Goal: Task Accomplishment & Management: Use online tool/utility

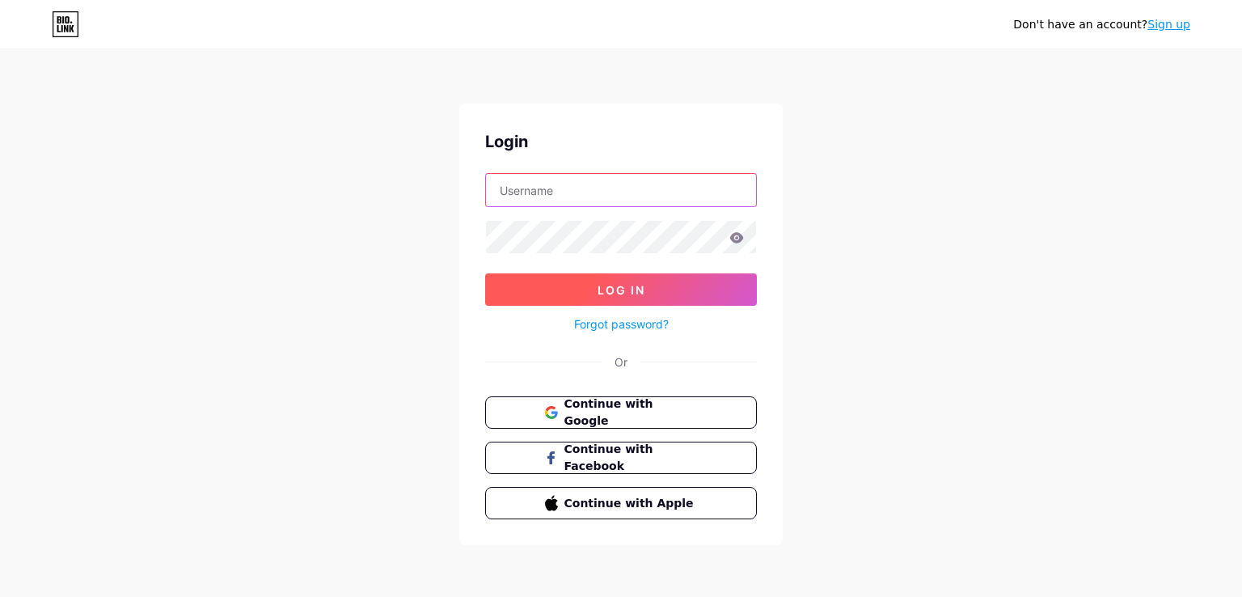
type input "[EMAIL_ADDRESS][DOMAIN_NAME]"
click at [639, 297] on button "Log In" at bounding box center [621, 289] width 272 height 32
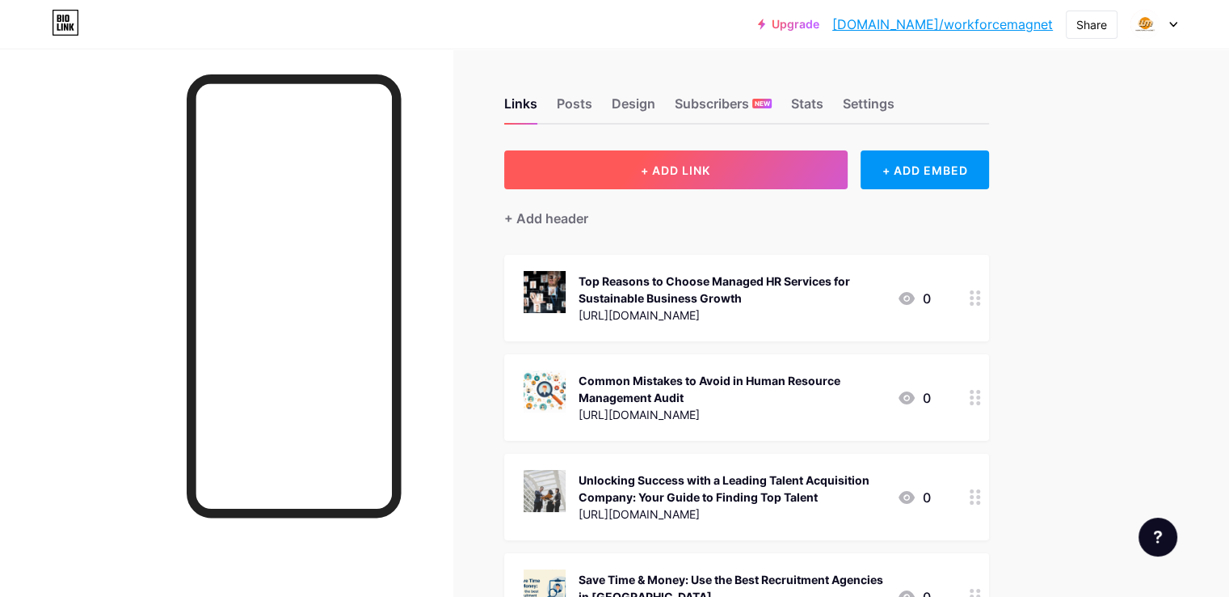
click at [711, 166] on span "+ ADD LINK" at bounding box center [676, 170] width 70 height 14
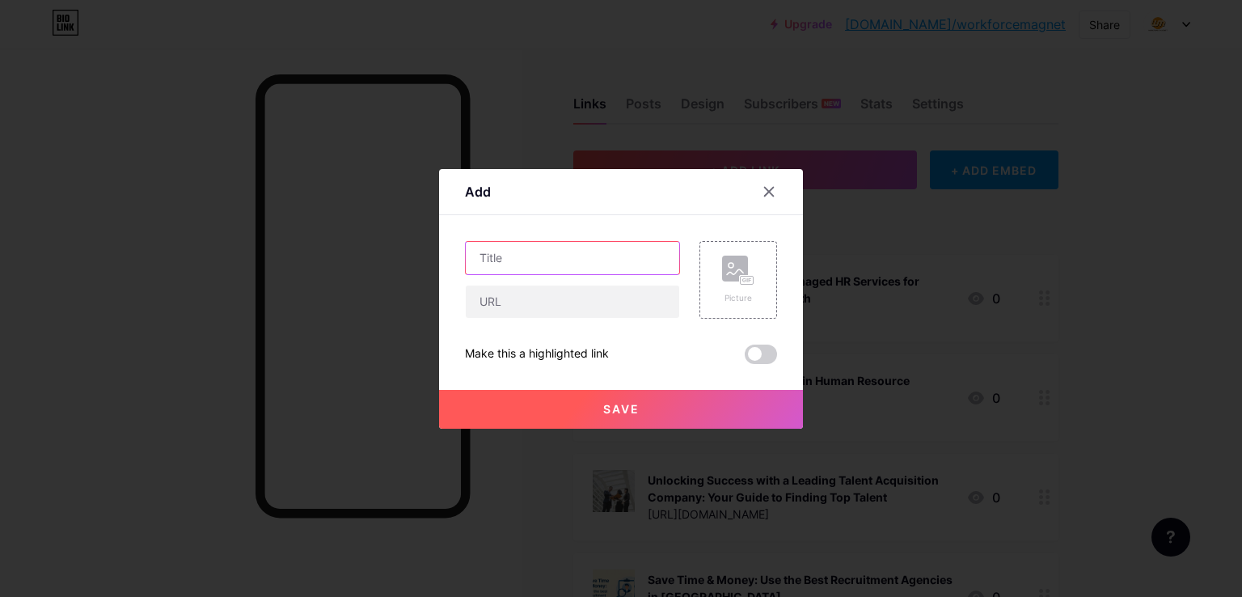
click at [581, 261] on input "text" at bounding box center [572, 258] width 213 height 32
paste input "Unlocking Success with a Leading Talent Acquisition Company: Your Guide to Find…"
type input "Unlocking Success with a Leading Talent Acquisition Company: Your Guide to Find…"
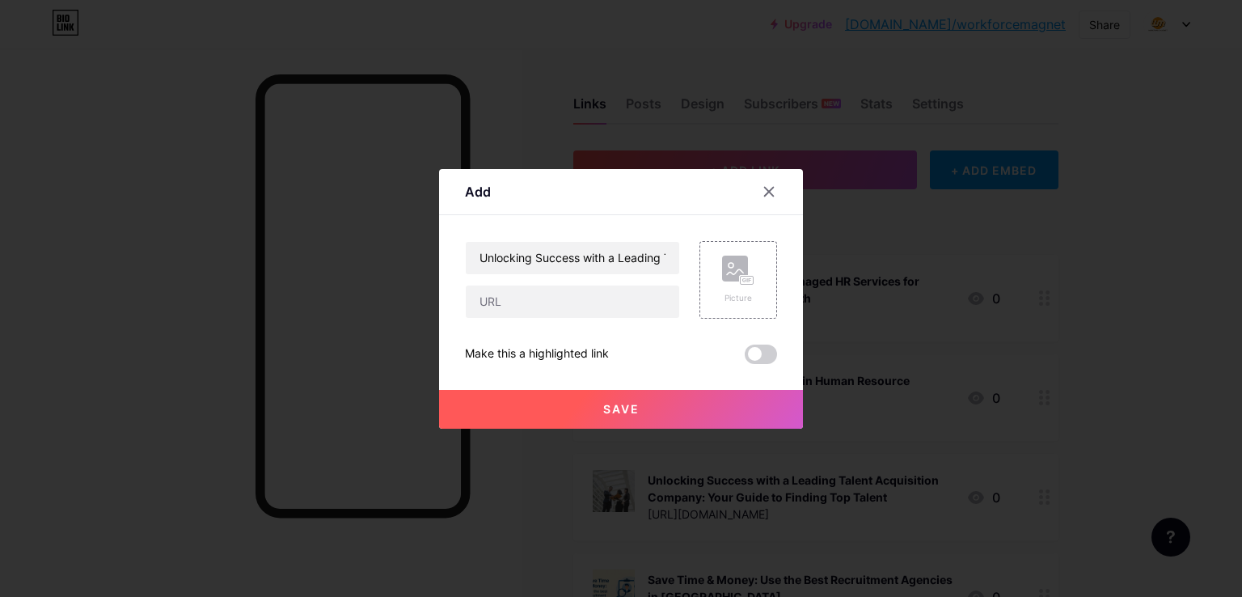
click at [525, 324] on div "Unlocking Success with a Leading Talent Acquisition Company: Your Guide to Find…" at bounding box center [621, 302] width 312 height 123
click at [524, 302] on input "text" at bounding box center [572, 301] width 213 height 32
paste input "[URL][DOMAIN_NAME]"
type input "[URL][DOMAIN_NAME]"
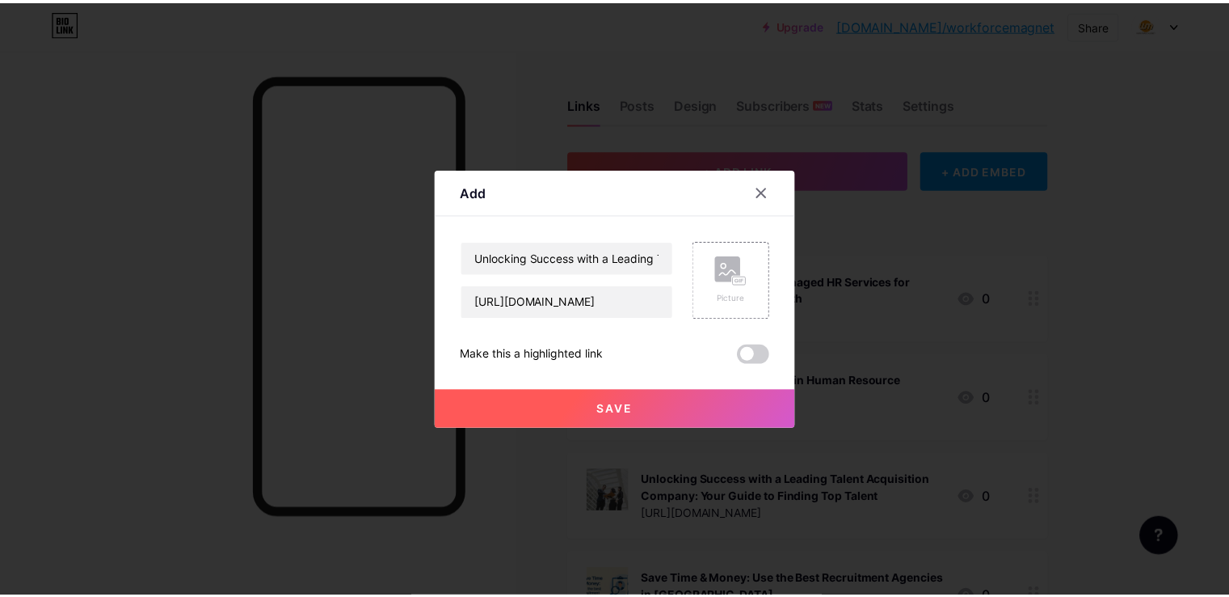
scroll to position [0, 0]
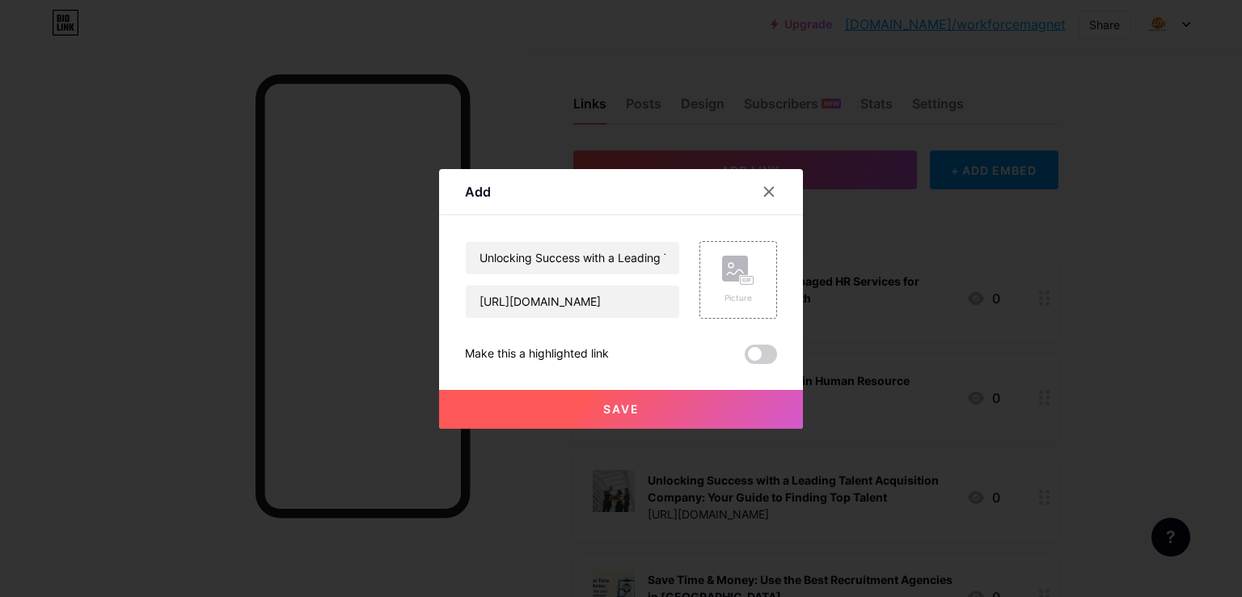
click at [639, 405] on button "Save" at bounding box center [621, 409] width 364 height 39
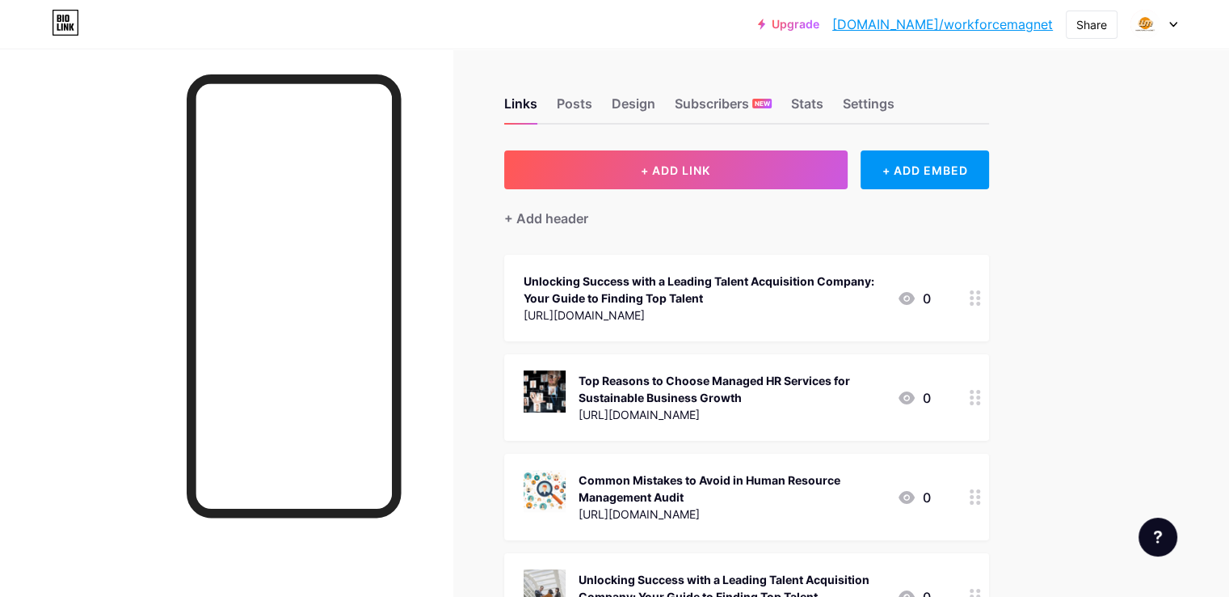
click at [779, 295] on div "Unlocking Success with a Leading Talent Acquisition Company: Your Guide to Find…" at bounding box center [704, 289] width 361 height 34
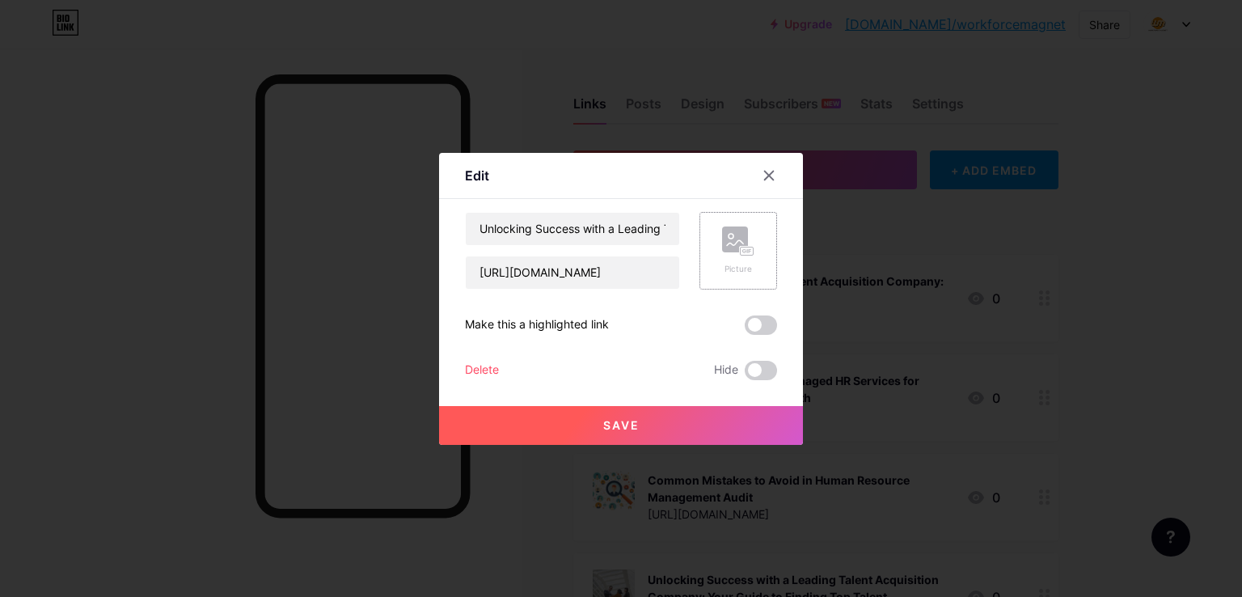
click at [753, 252] on div "Picture" at bounding box center [738, 251] width 78 height 78
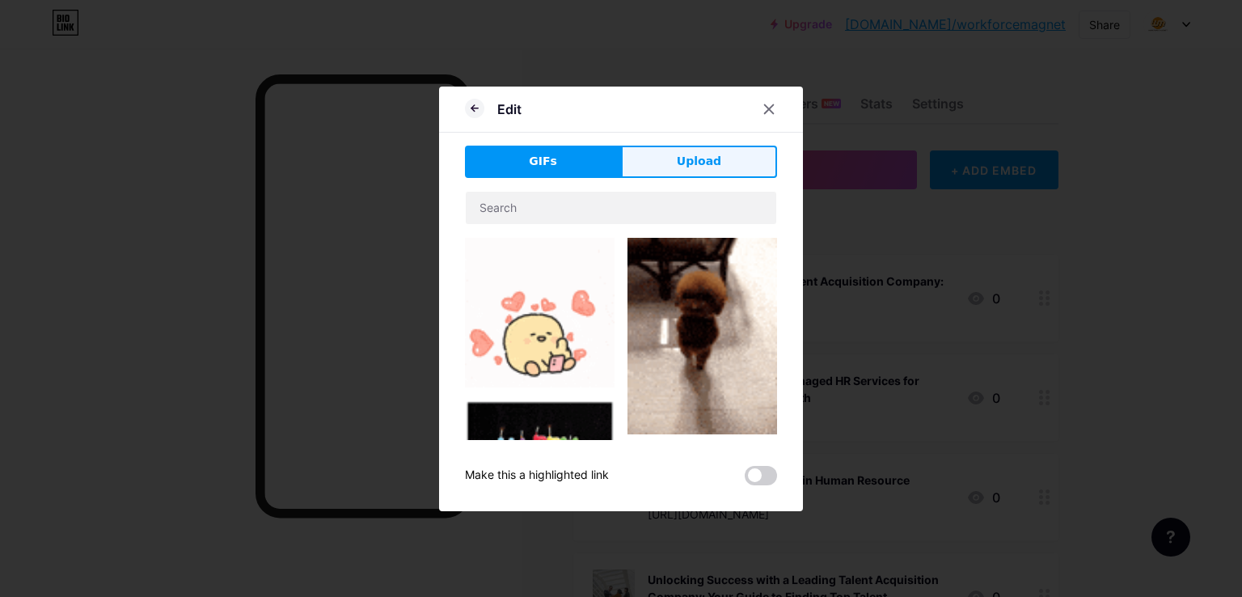
click at [722, 155] on button "Upload" at bounding box center [699, 162] width 156 height 32
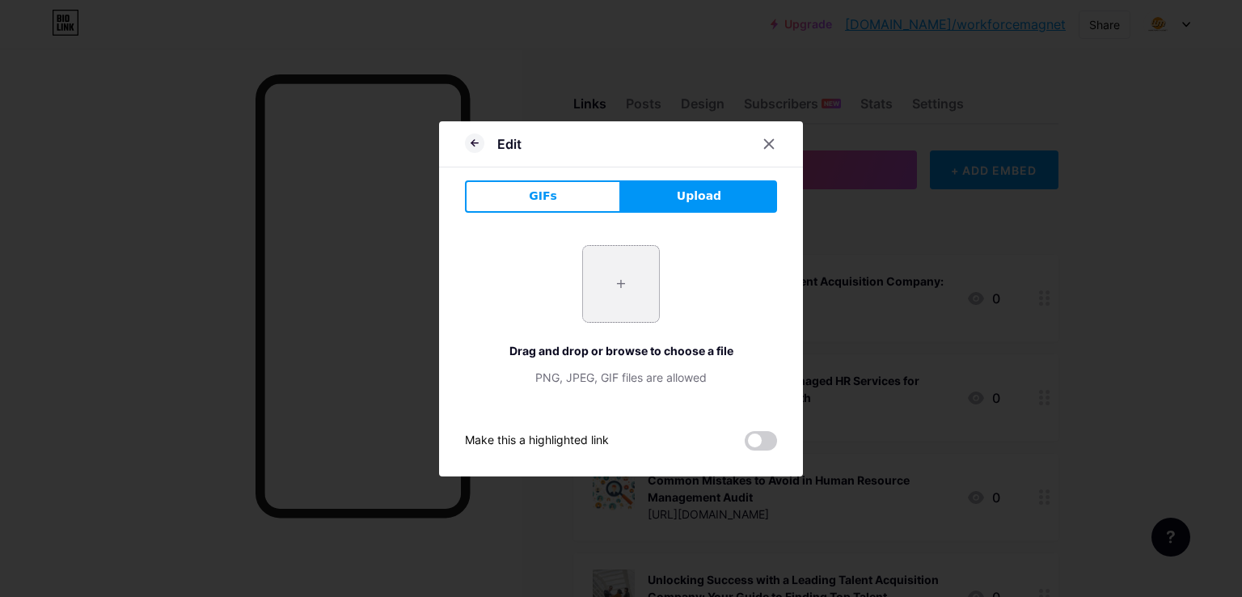
click at [605, 292] on input "file" at bounding box center [621, 284] width 76 height 76
type input "C:\fakepath\woman-selecting-pictures-people (1).jpg"
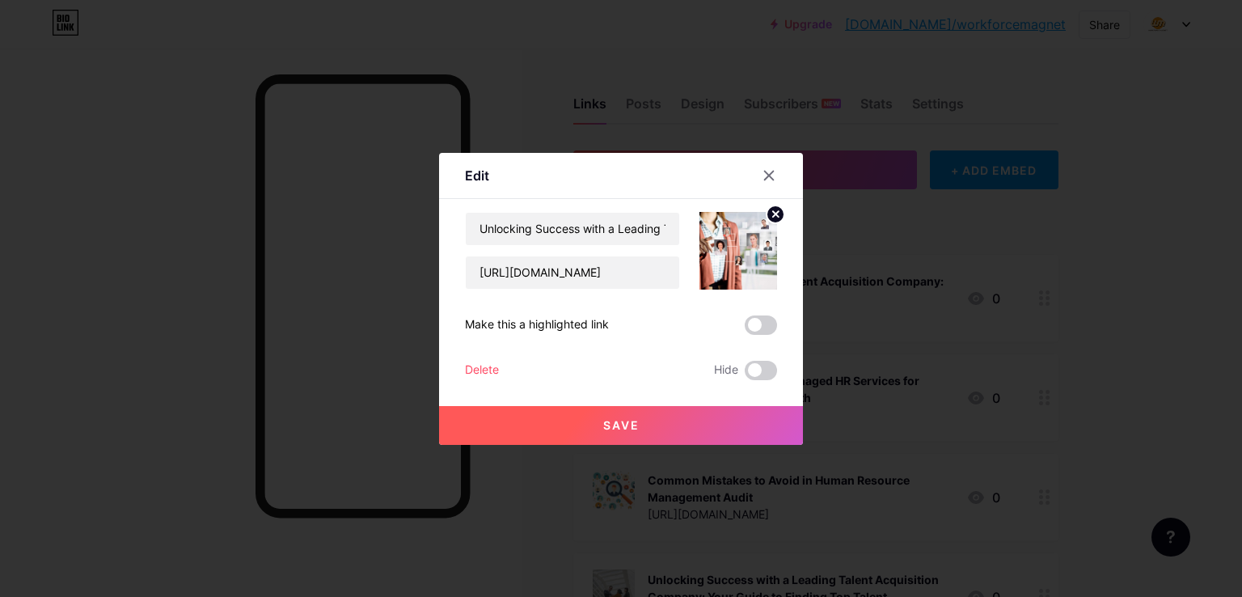
click at [603, 421] on span "Save" at bounding box center [621, 425] width 36 height 14
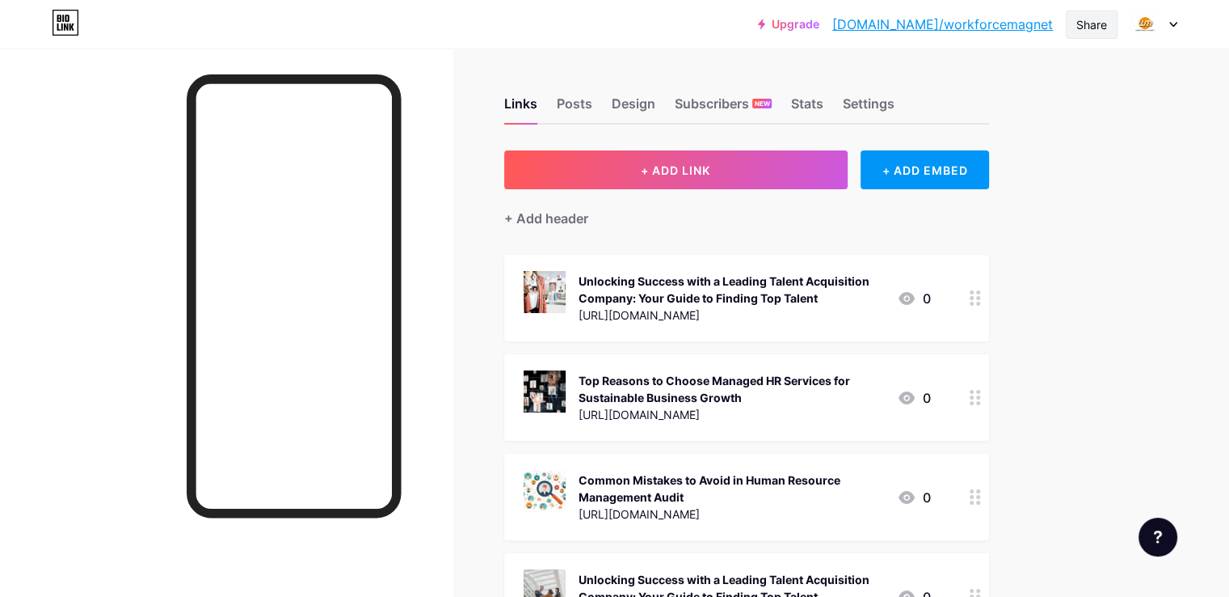
click at [1106, 21] on div "Share" at bounding box center [1092, 24] width 31 height 17
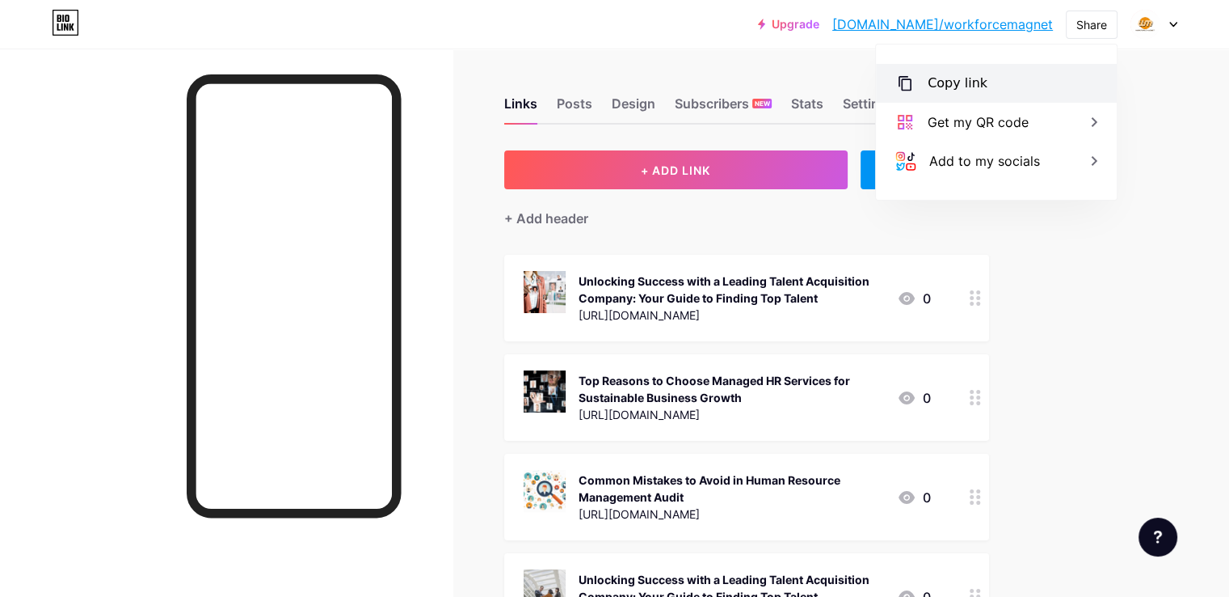
click at [934, 80] on div "Copy link" at bounding box center [958, 83] width 60 height 19
